Goal: Task Accomplishment & Management: Complete application form

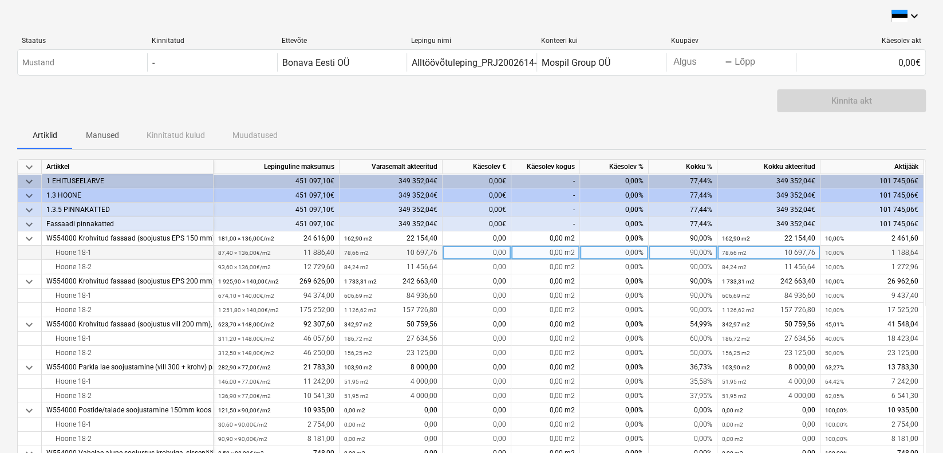
click at [624, 253] on div "0,00%" at bounding box center [614, 253] width 69 height 14
click at [624, 253] on input at bounding box center [614, 253] width 68 height 14
type input "5"
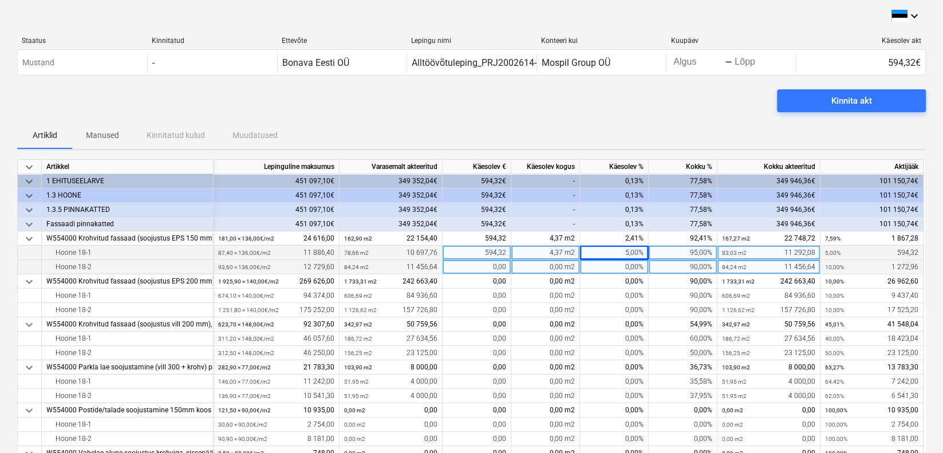
click at [627, 264] on div "0,00%" at bounding box center [614, 267] width 69 height 14
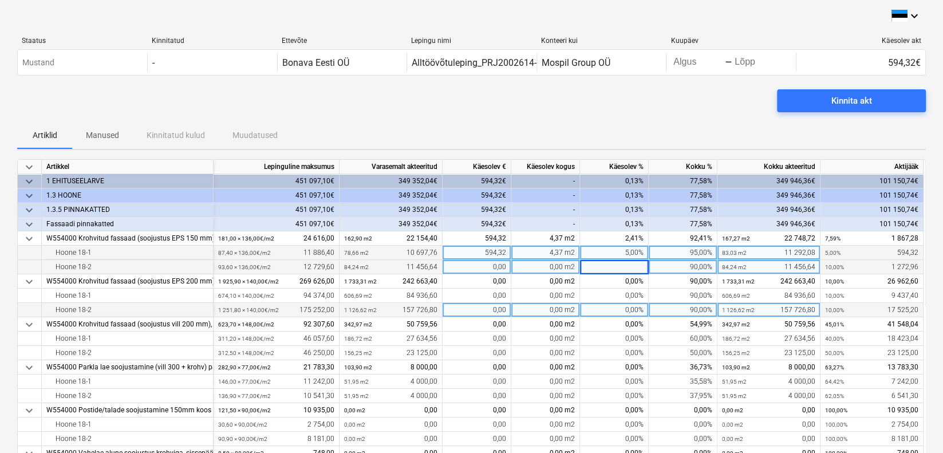
type input "5"
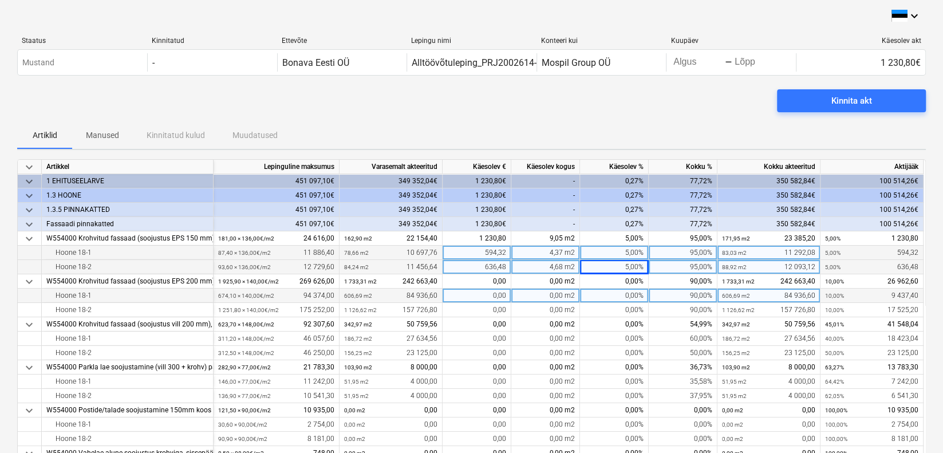
click at [633, 295] on div "0,00%" at bounding box center [614, 296] width 69 height 14
click at [633, 295] on input at bounding box center [614, 296] width 68 height 14
type input "5"
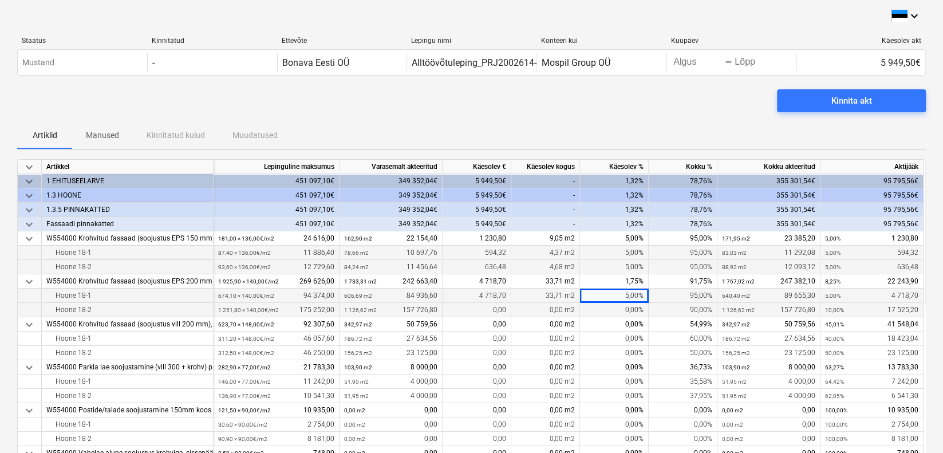
click at [633, 310] on div "0,00%" at bounding box center [614, 310] width 69 height 14
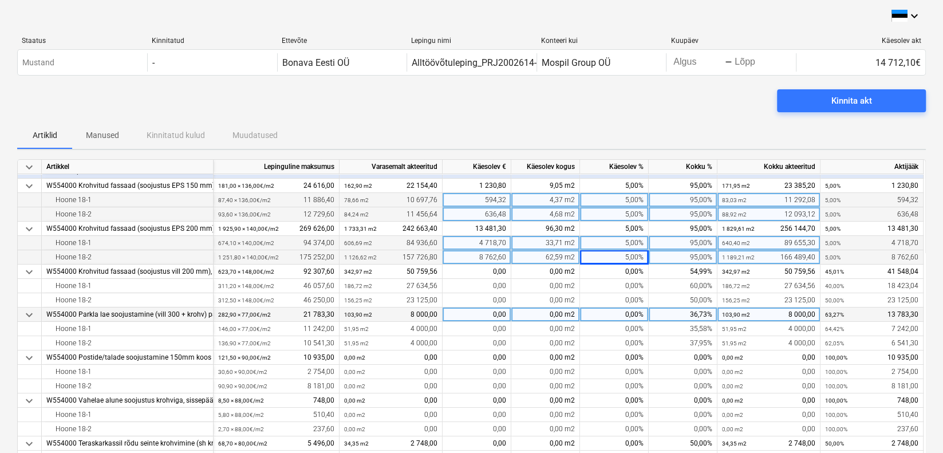
scroll to position [57, 0]
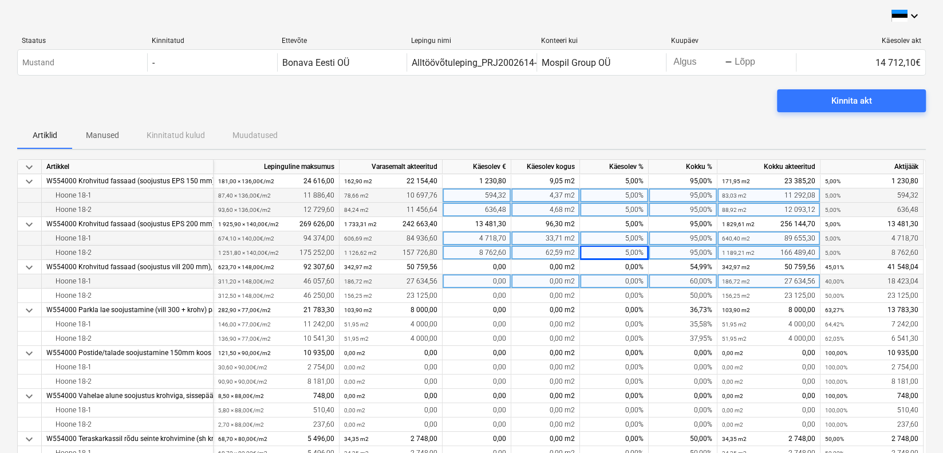
click at [633, 282] on div "0,00%" at bounding box center [614, 281] width 69 height 14
type input "20"
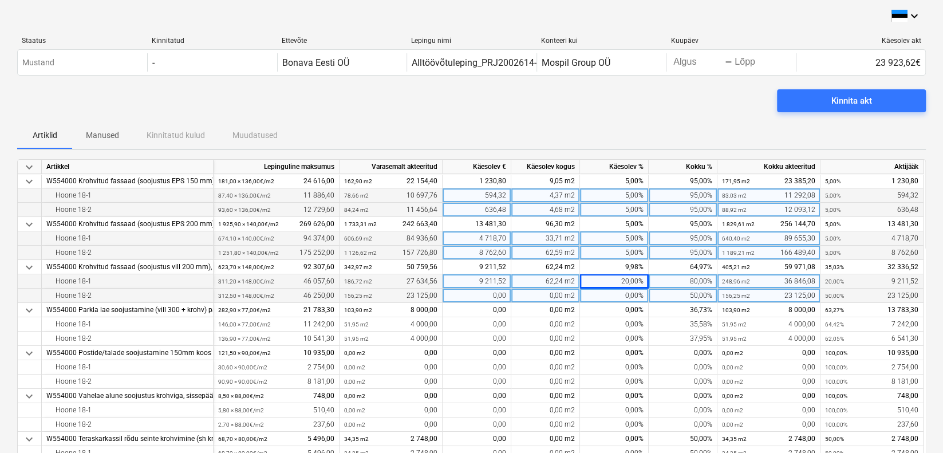
click at [634, 295] on div "0,00%" at bounding box center [614, 296] width 69 height 14
click at [634, 295] on input at bounding box center [614, 296] width 68 height 14
type input "30"
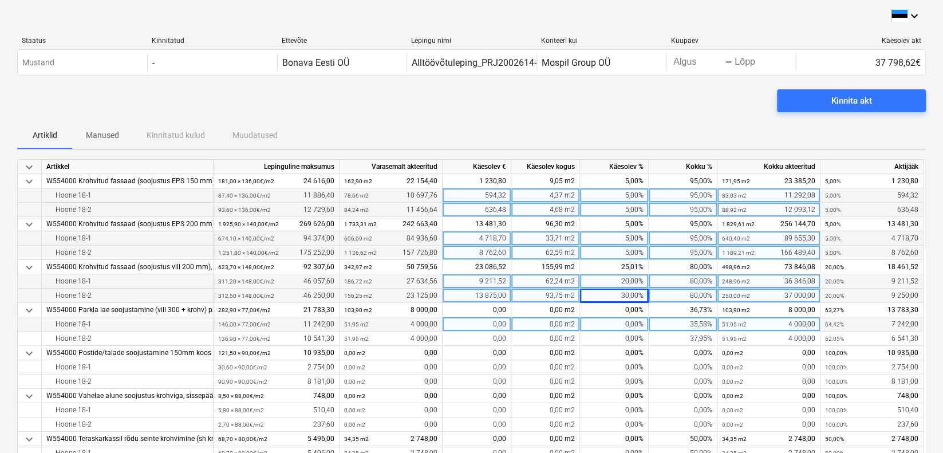
scroll to position [115, 0]
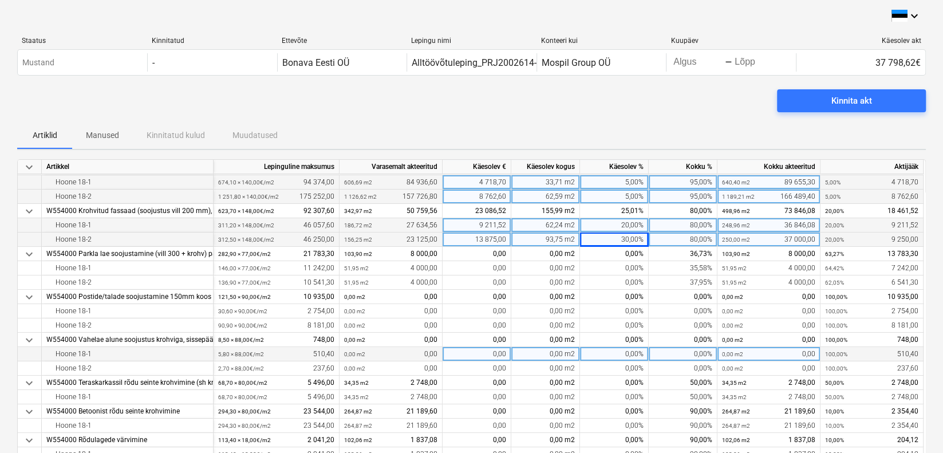
click at [630, 350] on div "0,00%" at bounding box center [614, 354] width 69 height 14
type input "95"
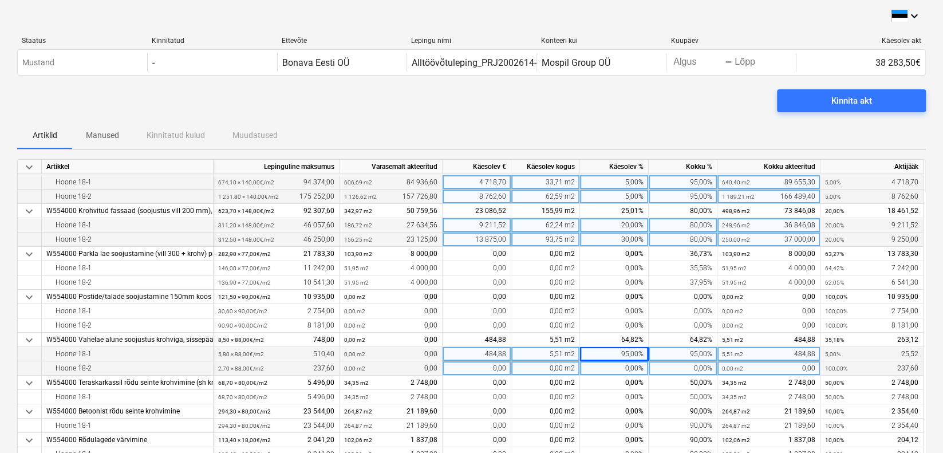
click at [633, 366] on div "0,00%" at bounding box center [614, 368] width 69 height 14
type input "95"
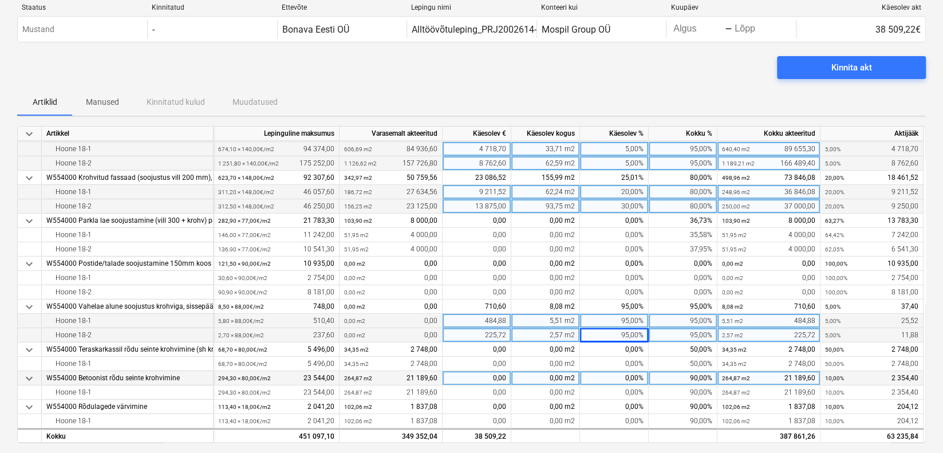
scroll to position [57, 0]
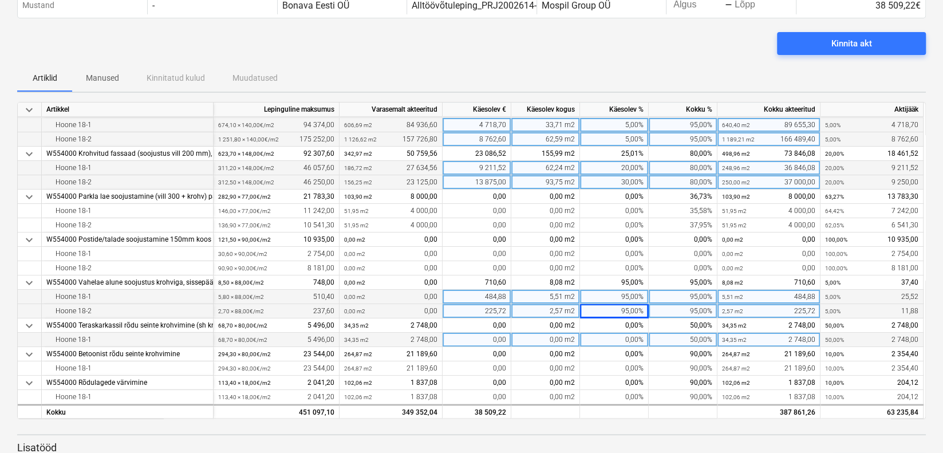
click at [634, 335] on div "0,00%" at bounding box center [614, 340] width 69 height 14
type input "45"
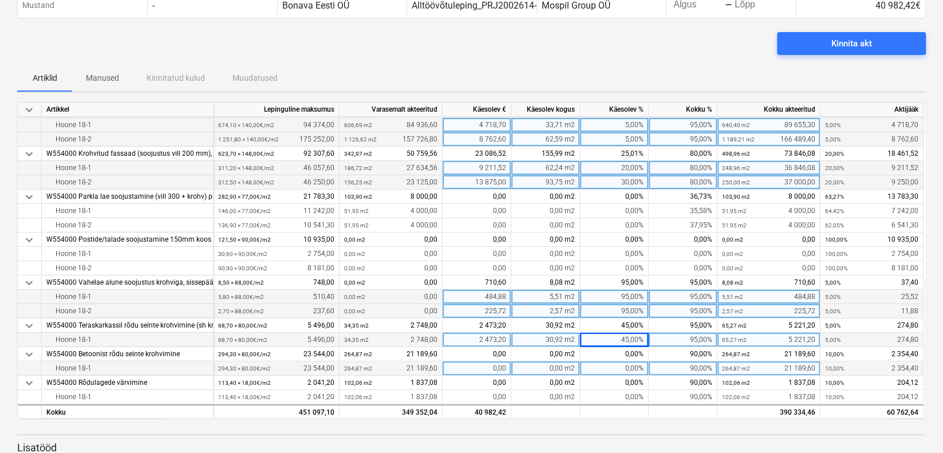
click at [632, 364] on div "0,00%" at bounding box center [614, 368] width 69 height 14
type input "5"
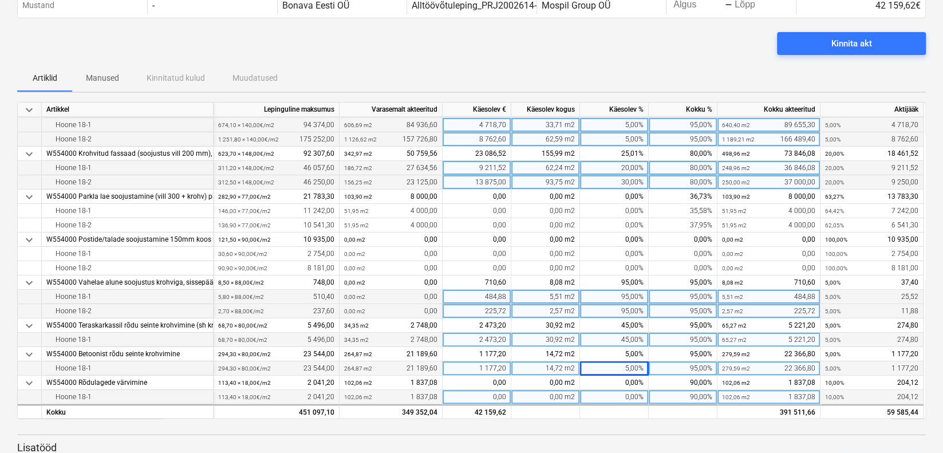
click at [632, 393] on div "0,00%" at bounding box center [614, 397] width 69 height 14
type input "5"
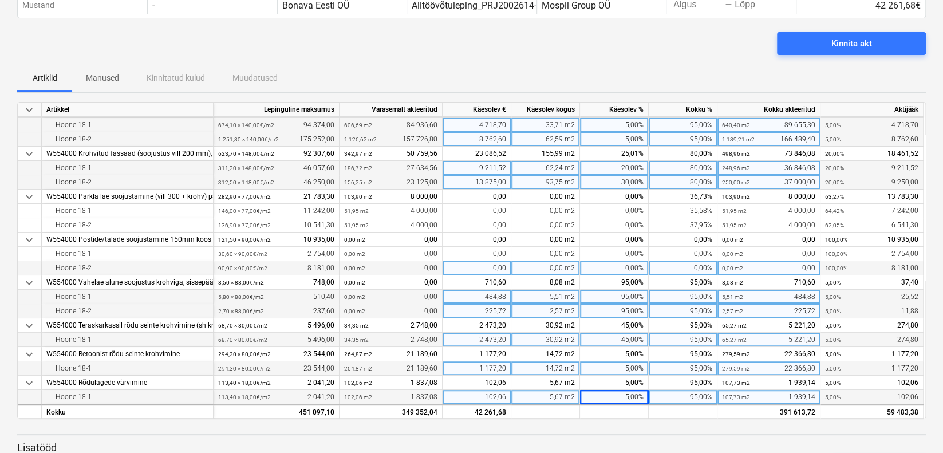
click at [628, 264] on div "0,00%" at bounding box center [614, 268] width 69 height 14
type input "30"
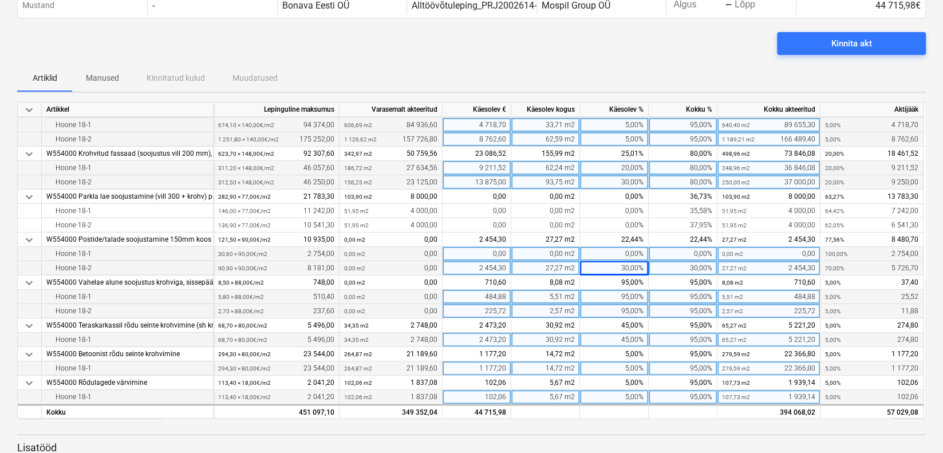
click at [635, 251] on div "0,00%" at bounding box center [614, 254] width 69 height 14
type input "30"
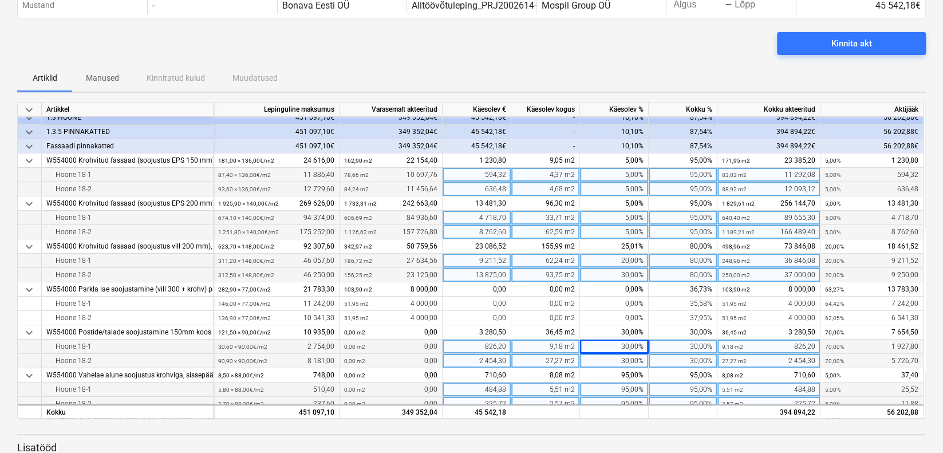
scroll to position [117, 0]
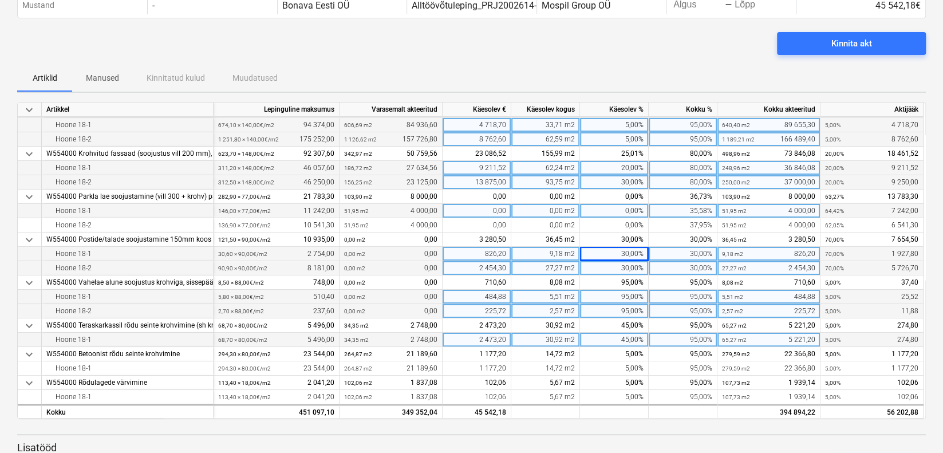
click at [493, 210] on div "0,00" at bounding box center [477, 211] width 69 height 14
type input "4000"
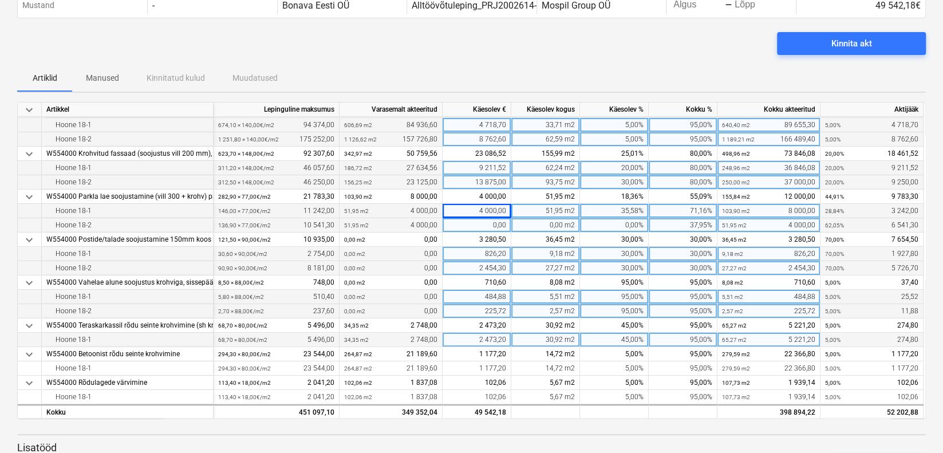
click at [491, 218] on div "0,00" at bounding box center [477, 225] width 69 height 14
type input "4000"
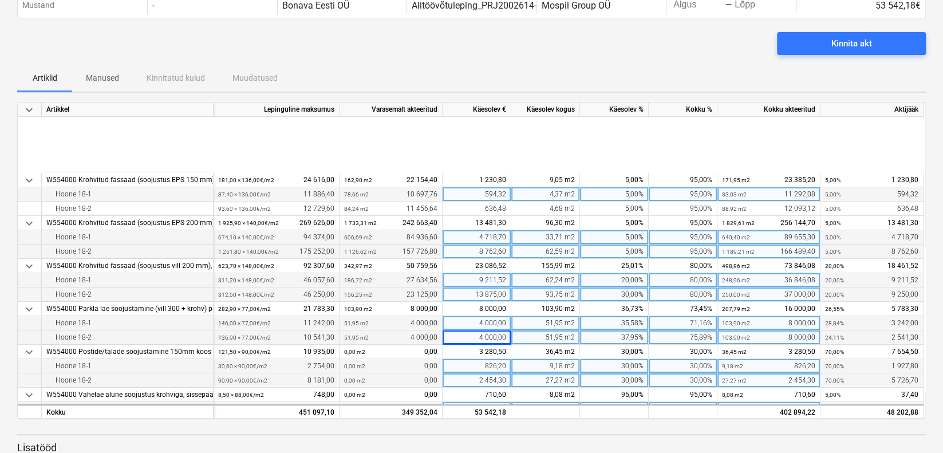
scroll to position [0, 0]
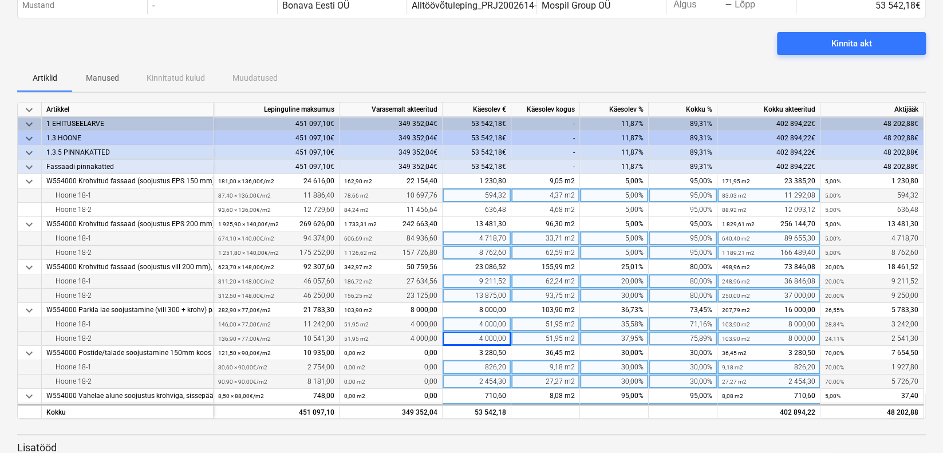
click at [638, 283] on div "20,00%" at bounding box center [614, 281] width 69 height 14
type input "25"
click at [632, 293] on div "30,00%" at bounding box center [614, 296] width 69 height 14
type input "35"
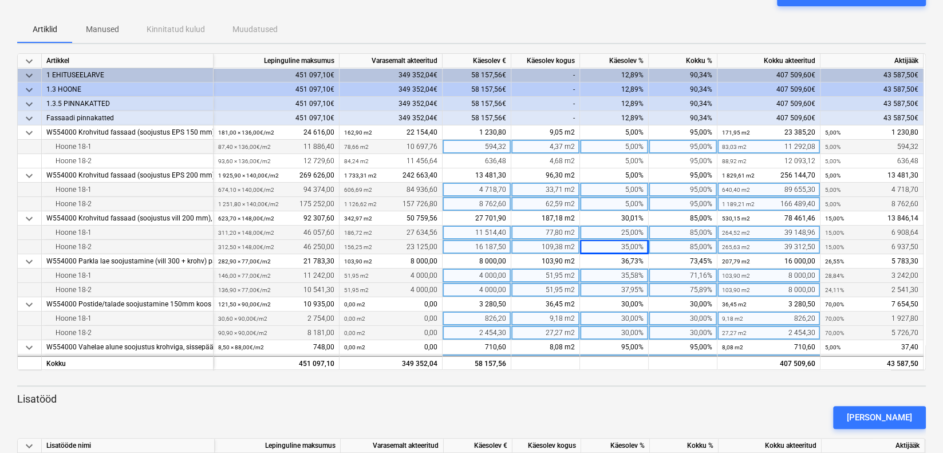
click at [625, 234] on div "25,00%" at bounding box center [614, 233] width 69 height 14
type input "30"
click at [620, 245] on div "35,00%" at bounding box center [614, 247] width 69 height 14
type input "40"
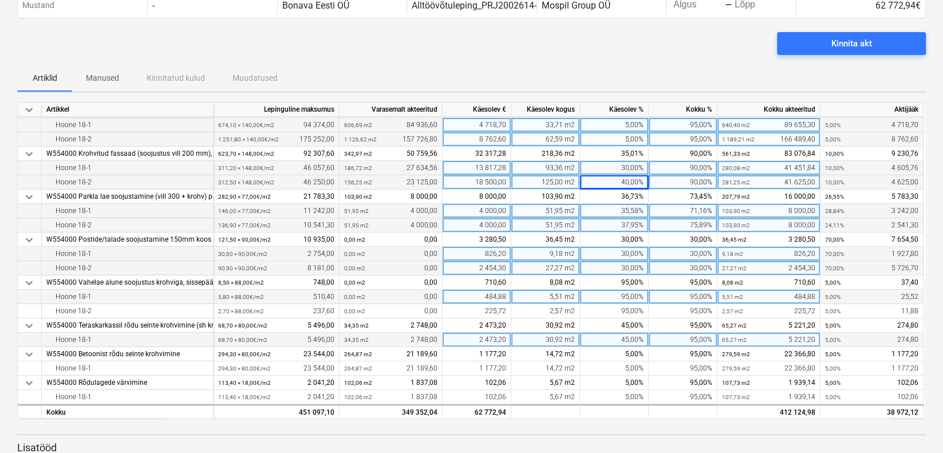
scroll to position [117, 0]
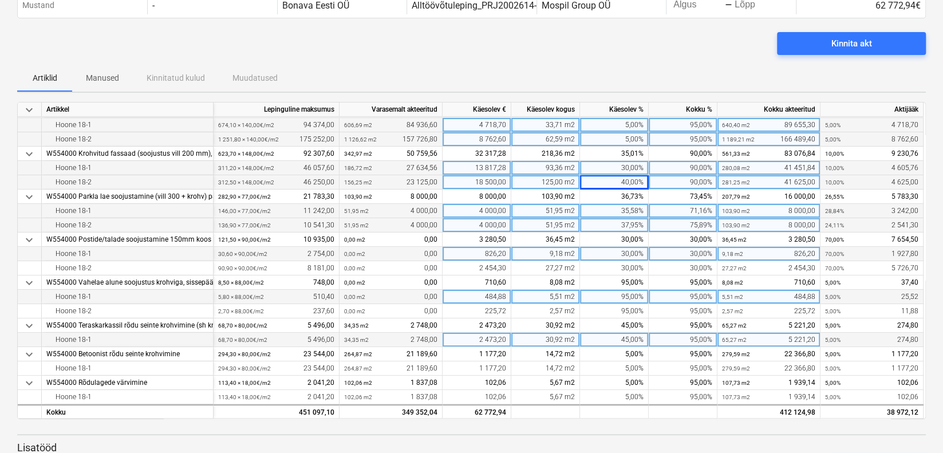
click at [486, 208] on div "4 000,00" at bounding box center [477, 211] width 69 height 14
type input "3000"
click at [485, 220] on div "4 000,00" at bounding box center [477, 225] width 69 height 14
type input "3000"
click at [632, 250] on div "30,00%" at bounding box center [614, 254] width 69 height 14
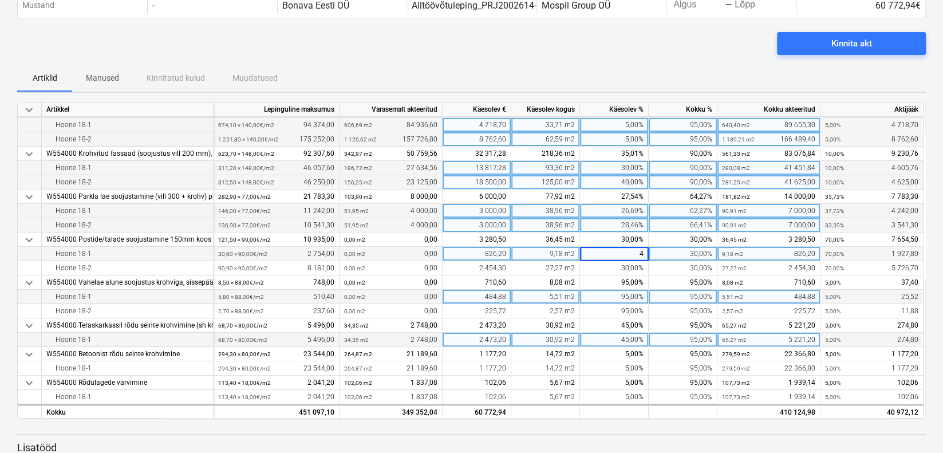
type input "40"
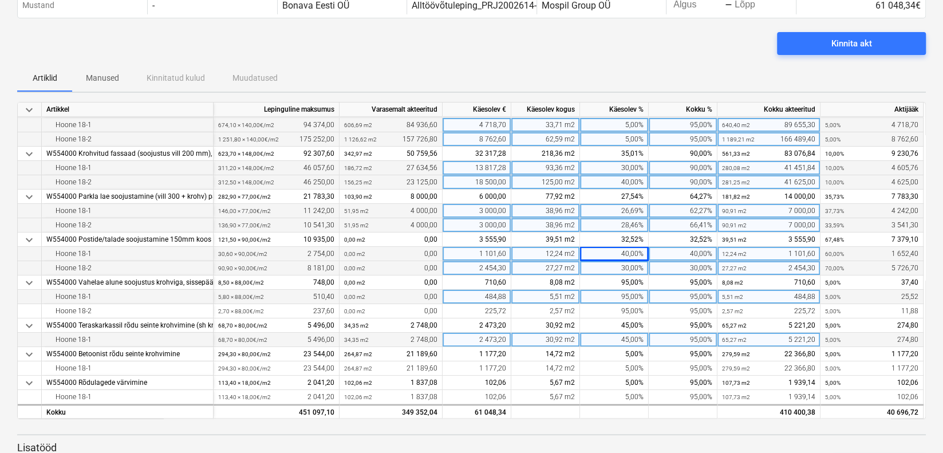
click at [626, 266] on div "30,00%" at bounding box center [614, 268] width 69 height 14
type input "40"
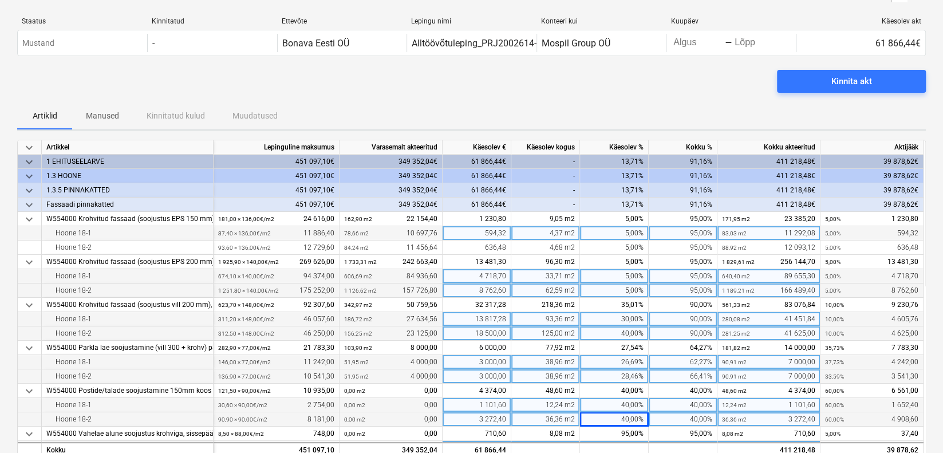
scroll to position [0, 0]
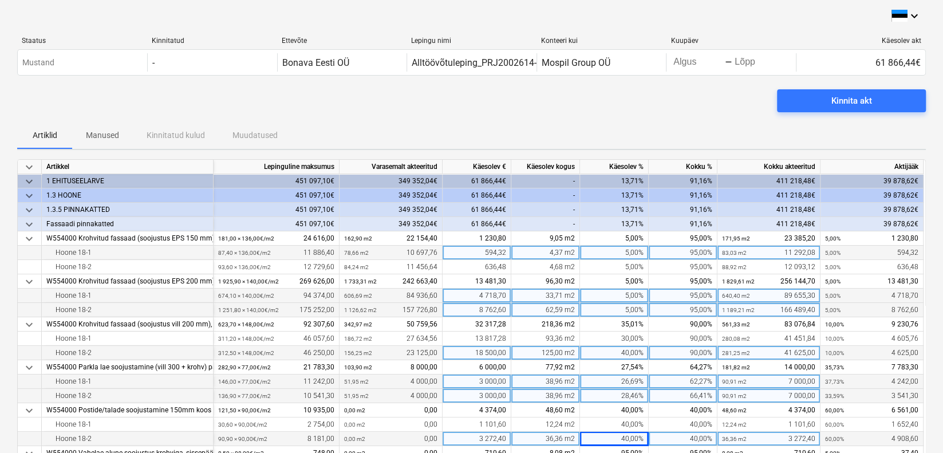
click at [697, 102] on div "Kinnita akt" at bounding box center [471, 105] width 909 height 32
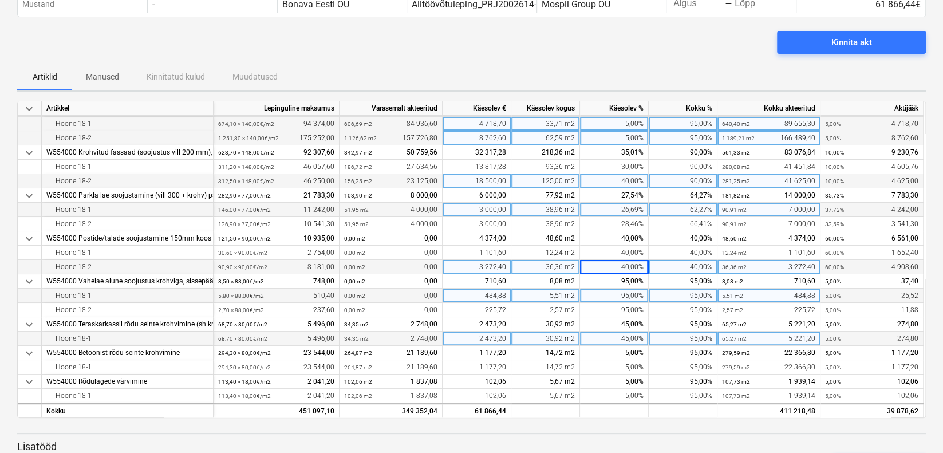
scroll to position [57, 0]
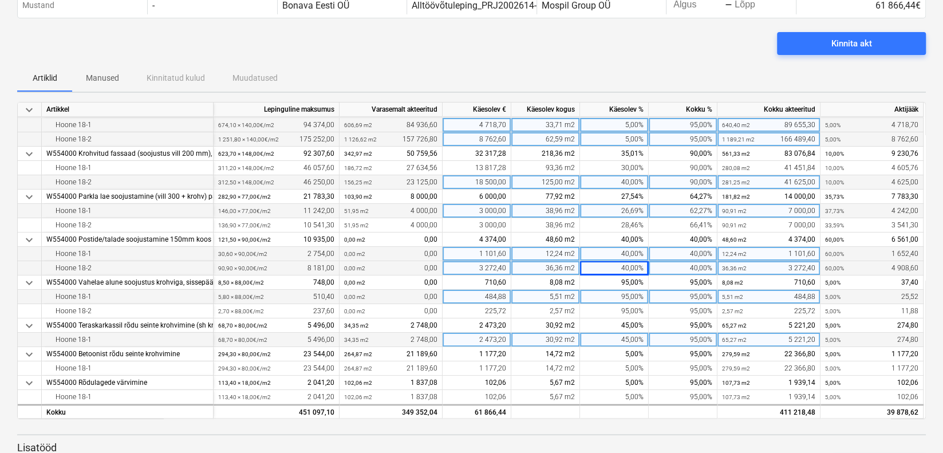
click at [629, 248] on div "40,00%" at bounding box center [614, 254] width 69 height 14
type input "50"
click at [625, 262] on div "40,00%" at bounding box center [614, 268] width 69 height 14
type input "50"
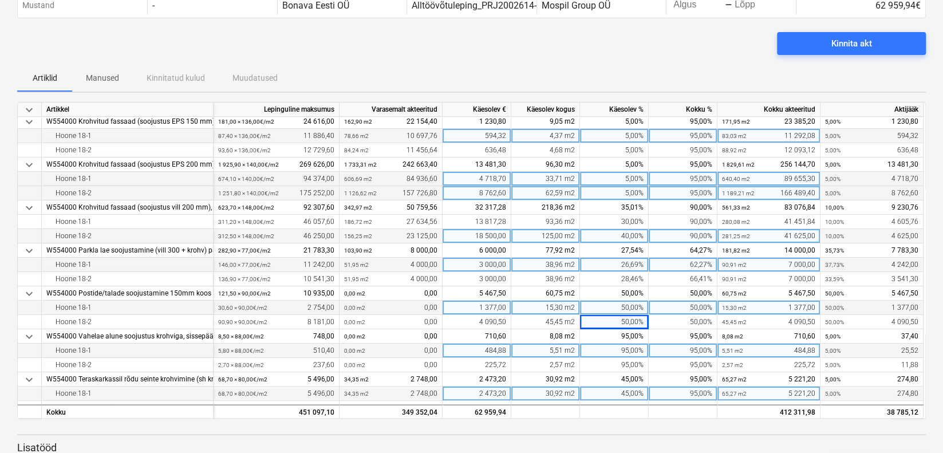
click at [632, 310] on div "50,00%" at bounding box center [614, 308] width 69 height 14
type input "55"
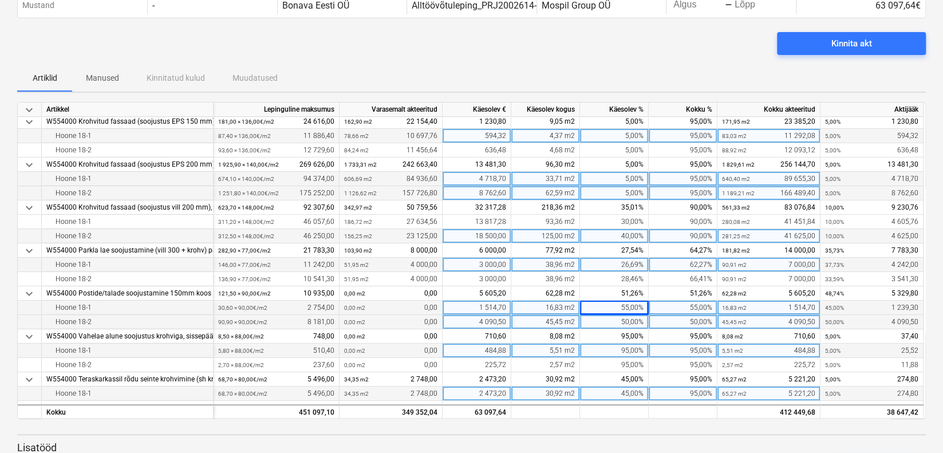
click at [628, 321] on div "50,00%" at bounding box center [614, 322] width 69 height 14
type input "55"
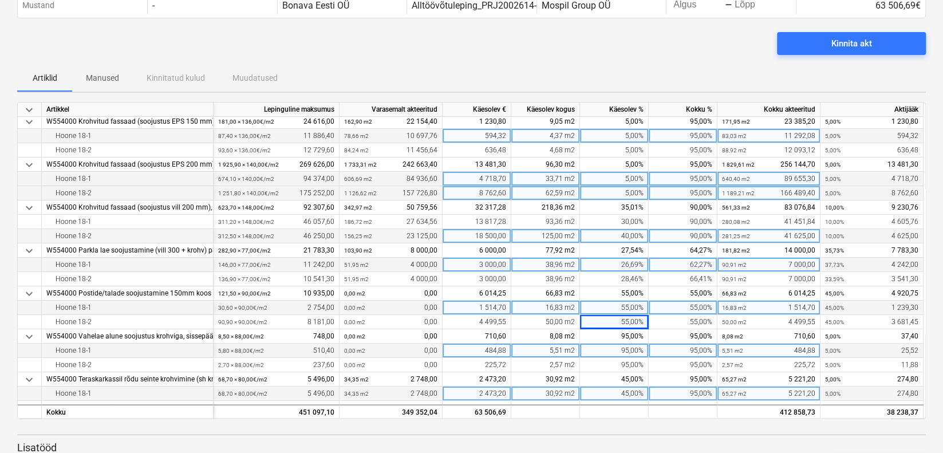
click at [499, 267] on div "3 000,00" at bounding box center [477, 265] width 69 height 14
type input "4000"
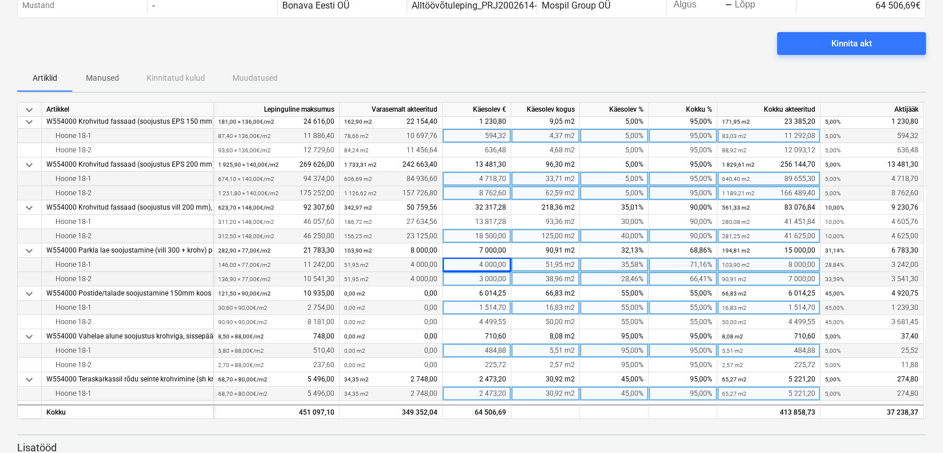
click at [492, 275] on div "3 000,00" at bounding box center [477, 279] width 69 height 14
type input "4000"
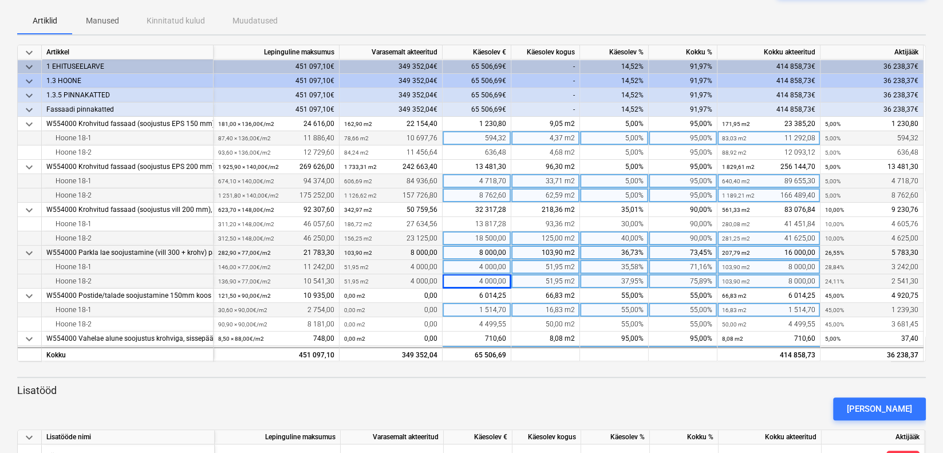
scroll to position [57, 0]
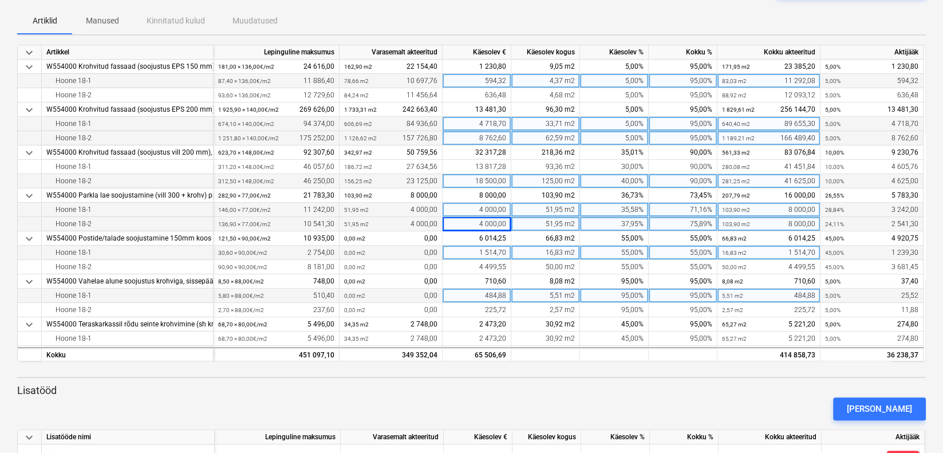
click at [628, 250] on div "55,00%" at bounding box center [614, 253] width 69 height 14
type input "60"
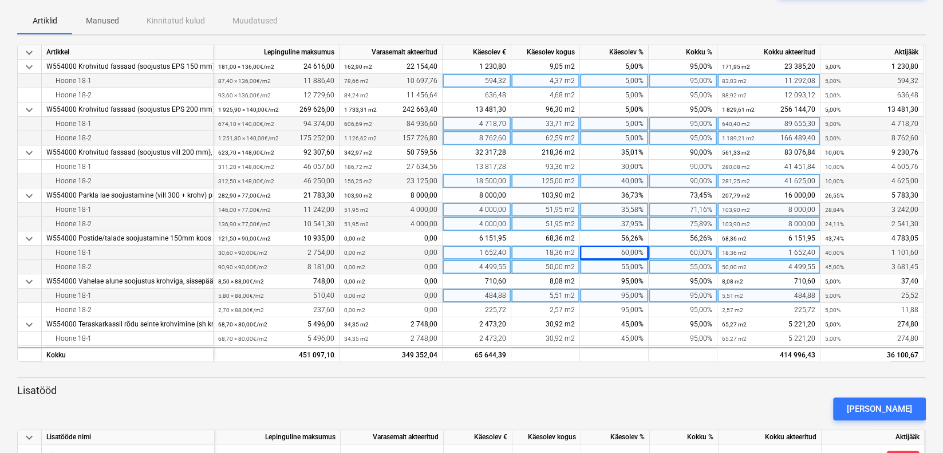
click at [630, 265] on div "55,00%" at bounding box center [614, 267] width 69 height 14
type input "60"
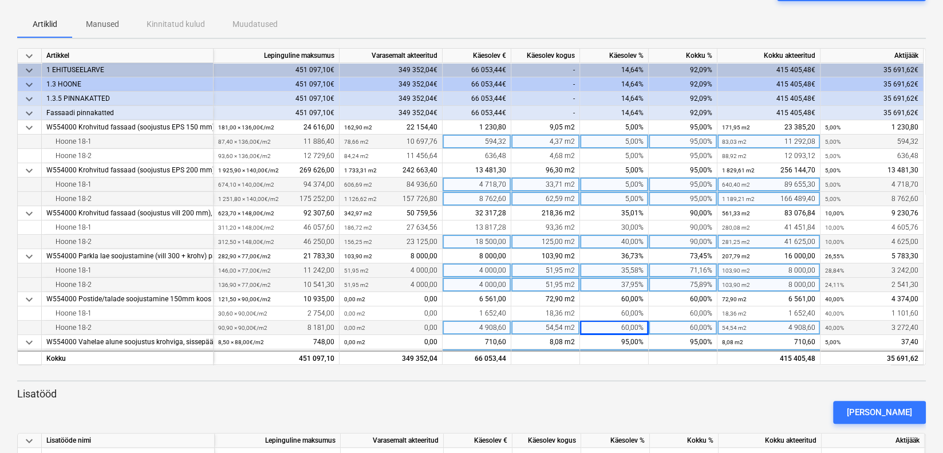
scroll to position [115, 0]
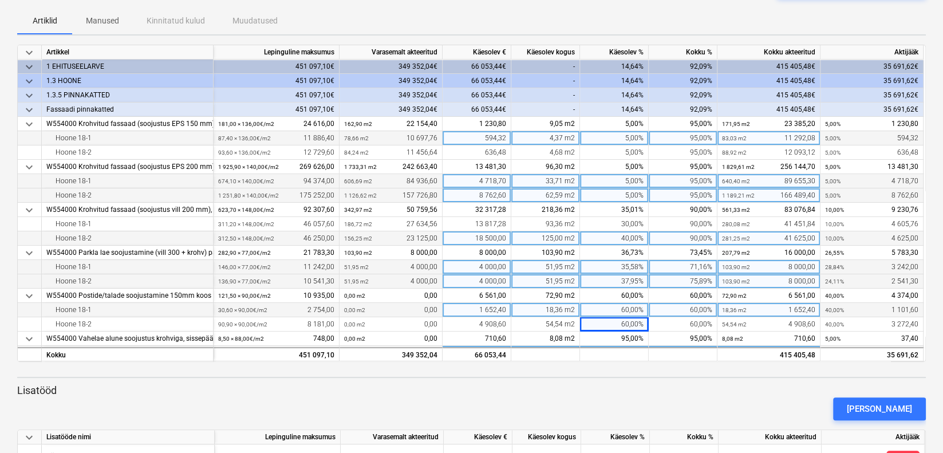
click at [634, 310] on div "60,00%" at bounding box center [614, 310] width 69 height 14
type input "65"
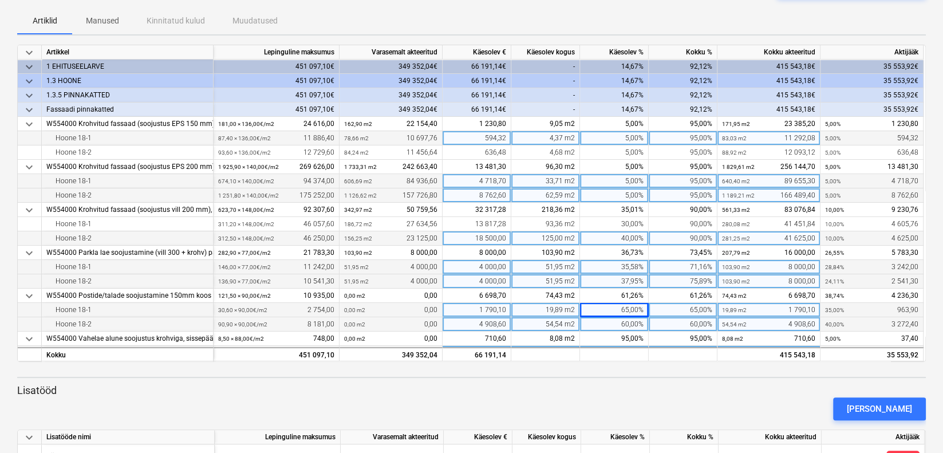
click at [624, 327] on div "60,00%" at bounding box center [614, 324] width 69 height 14
type input "65"
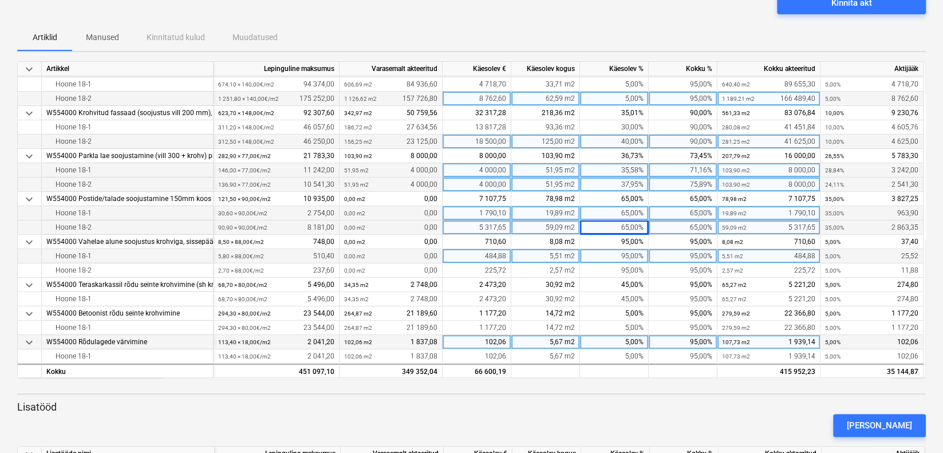
scroll to position [220, 0]
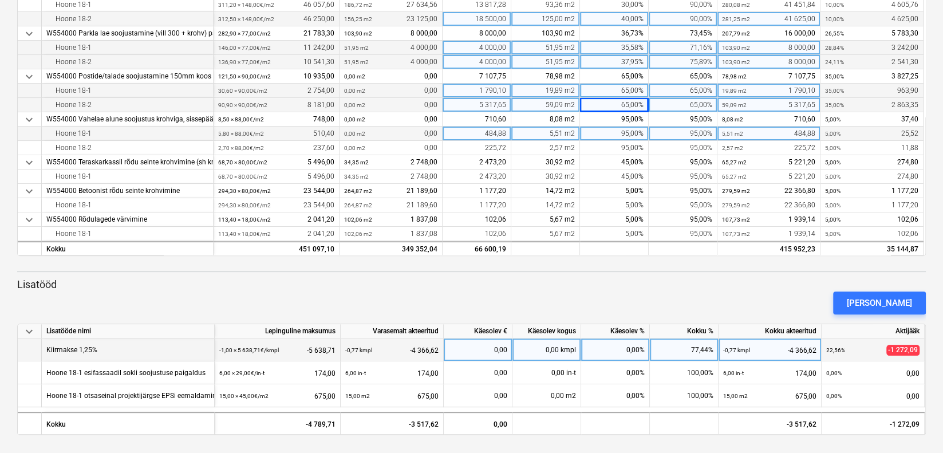
click at [632, 354] on div "0,00%" at bounding box center [615, 349] width 69 height 23
type input "14,77"
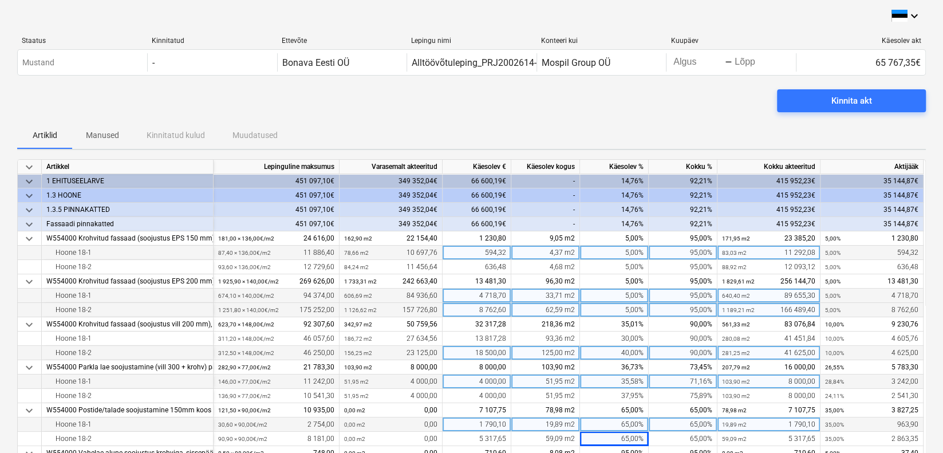
scroll to position [57, 0]
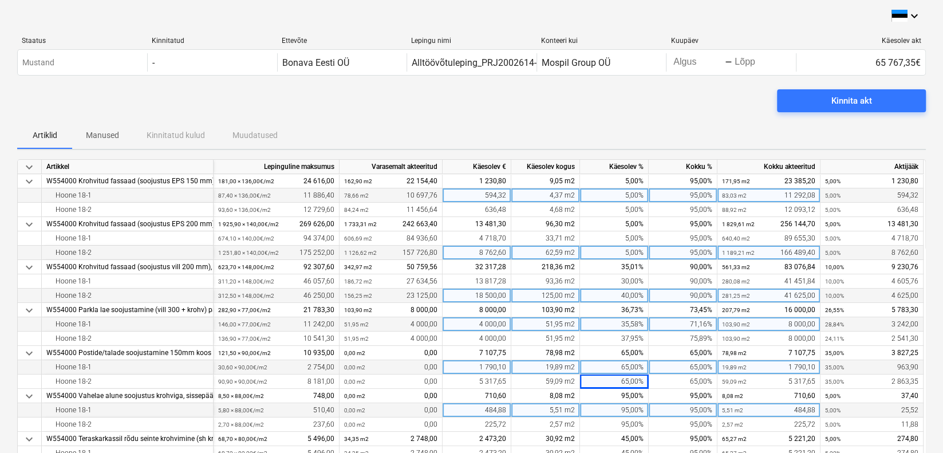
click at [623, 368] on div "65,00%" at bounding box center [614, 367] width 69 height 14
type input "70"
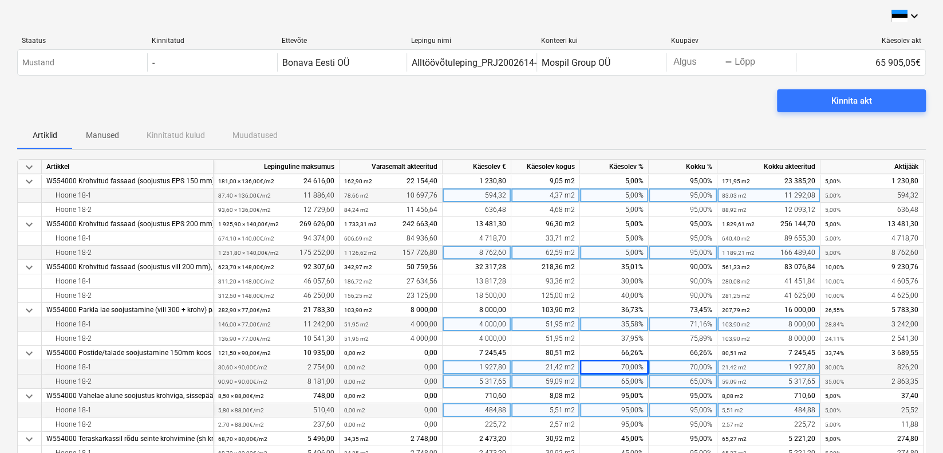
click at [629, 380] on div "65,00%" at bounding box center [614, 382] width 69 height 14
type input "70"
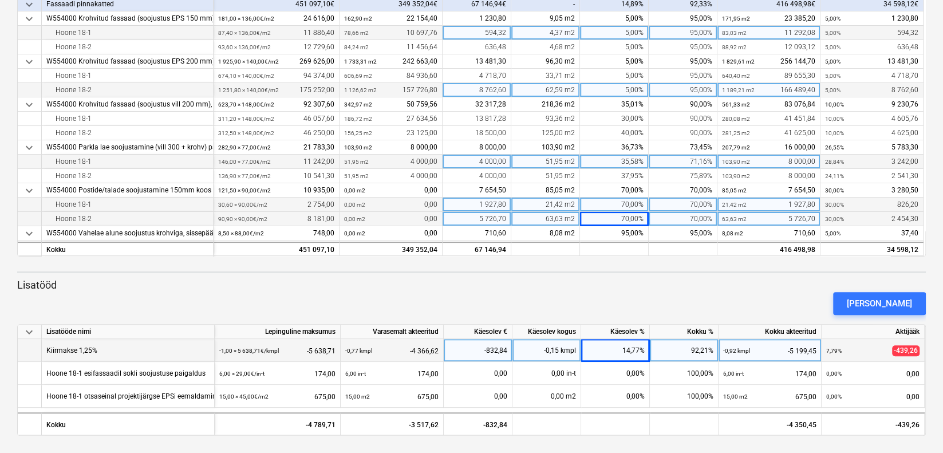
scroll to position [220, 0]
click at [634, 353] on div "14,77%" at bounding box center [615, 349] width 69 height 23
type input "0"
click at [621, 341] on div "0,00%" at bounding box center [615, 349] width 69 height 23
type input "14,89"
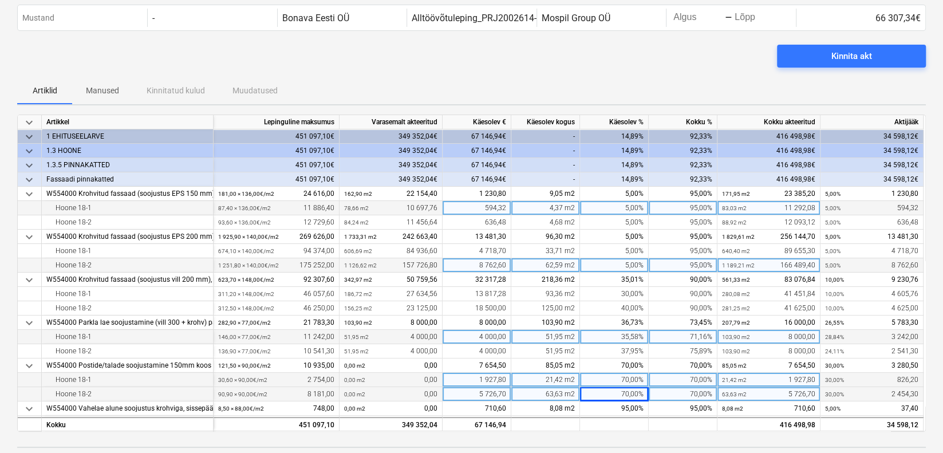
scroll to position [0, 0]
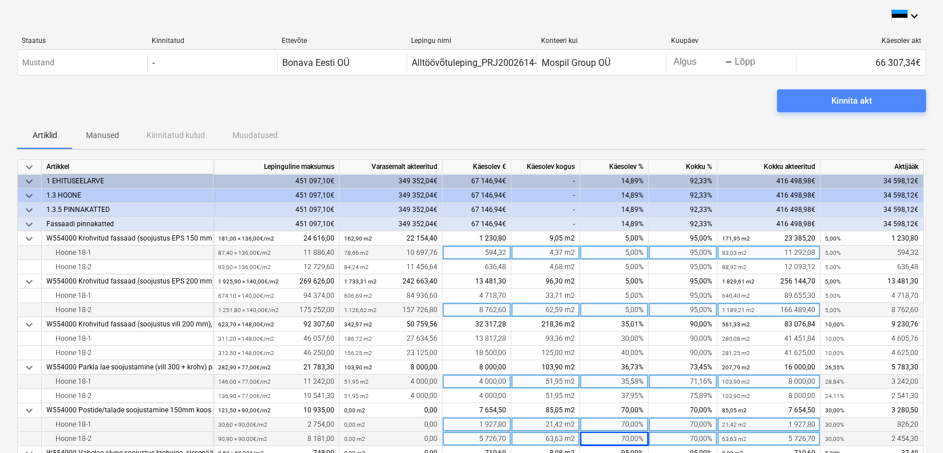
click at [878, 99] on span "Kinnita akt" at bounding box center [851, 100] width 121 height 15
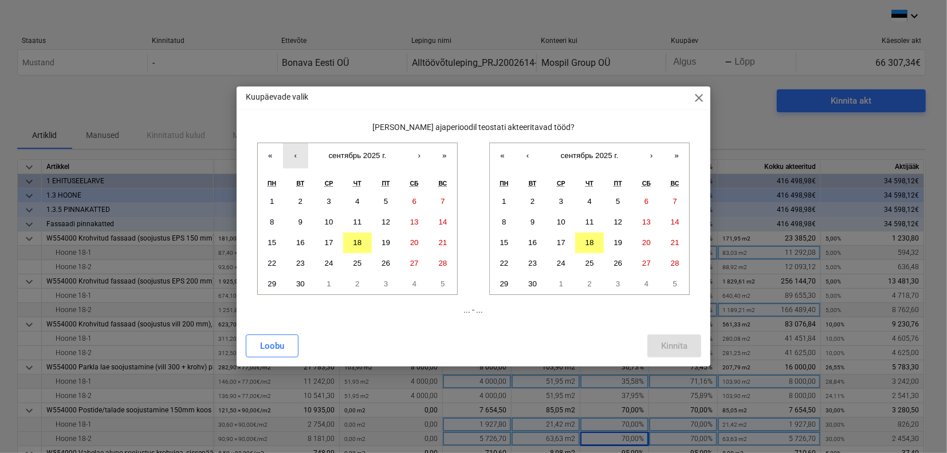
click at [299, 159] on button "‹" at bounding box center [295, 155] width 25 height 25
click at [304, 265] on abbr "19" at bounding box center [300, 263] width 9 height 9
click at [587, 244] on abbr "18" at bounding box center [589, 242] width 9 height 9
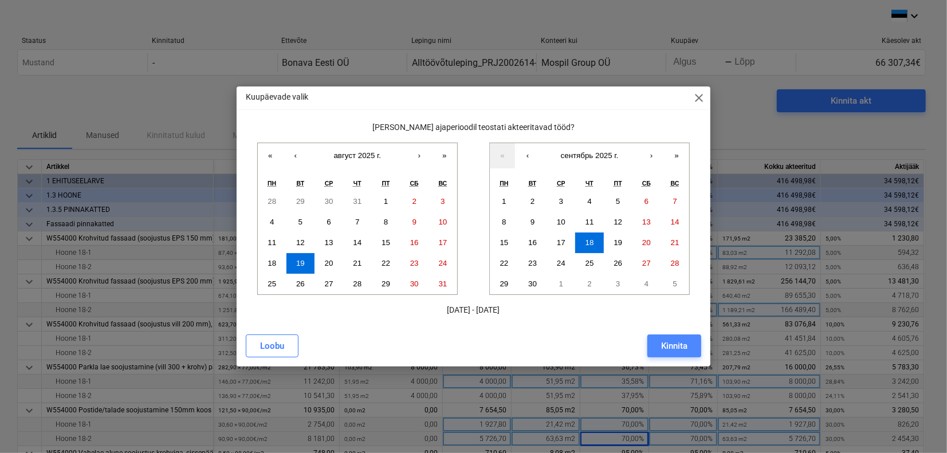
click at [657, 345] on button "Kinnita" at bounding box center [674, 345] width 54 height 23
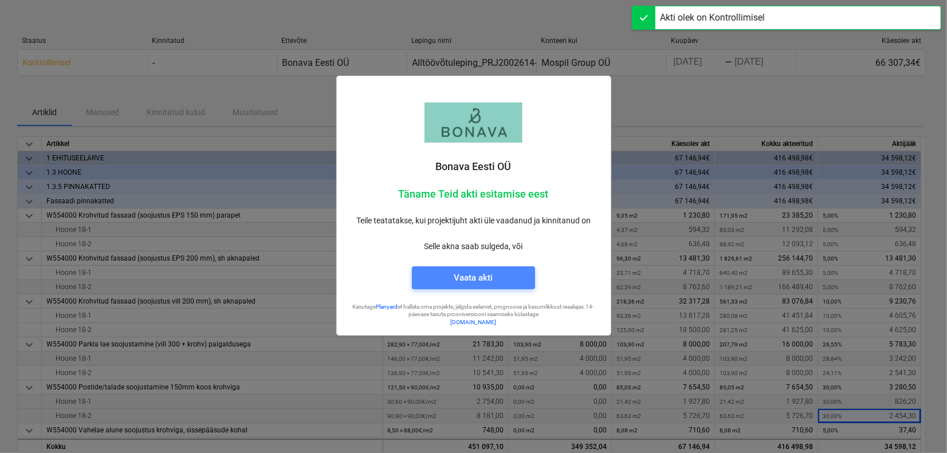
click at [507, 271] on span "Vaata akti" at bounding box center [473, 277] width 96 height 15
